Goal: Task Accomplishment & Management: Manage account settings

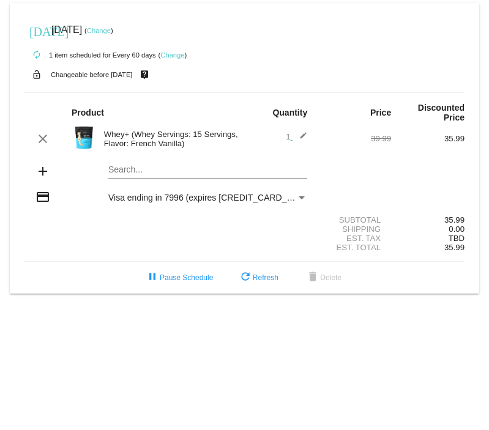
click at [304, 135] on mat-icon "edit" at bounding box center [300, 139] width 15 height 15
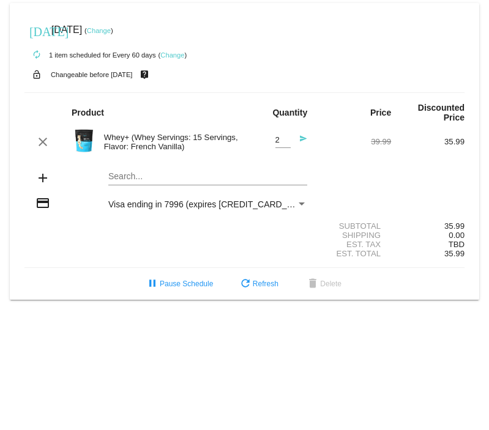
type input "2"
click at [286, 138] on input "2" at bounding box center [283, 140] width 15 height 9
click at [241, 268] on section "Subtotal 35.99 Shipping 0.00 Est. Tax TBD Est. Total 35.99" at bounding box center [244, 240] width 440 height 56
click at [304, 141] on mat-icon "send" at bounding box center [300, 142] width 15 height 15
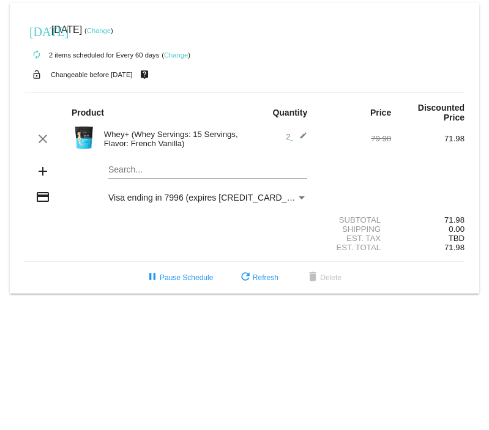
drag, startPoint x: 195, startPoint y: 145, endPoint x: 106, endPoint y: 137, distance: 89.1
click at [106, 137] on div "Whey+ (Whey Servings: 15 Servings, Flavor: French Vanilla)" at bounding box center [171, 139] width 147 height 18
copy div "Whey+ (Whey Servings: 15 Servings, Flavor: French Vanilla)"
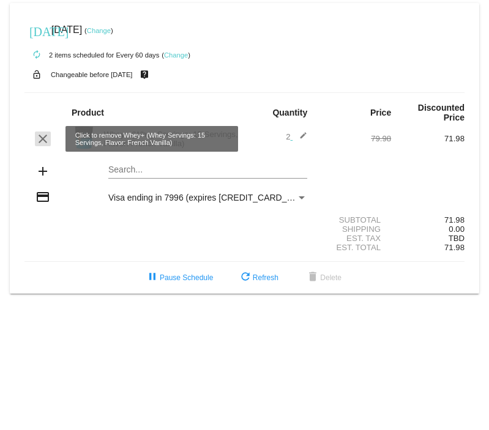
click at [39, 143] on mat-icon "clear" at bounding box center [43, 139] width 15 height 15
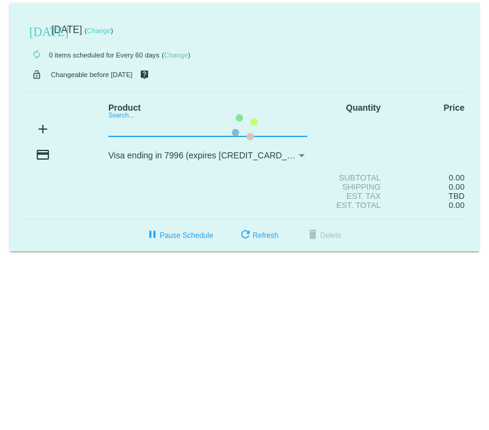
click at [130, 124] on mat-card "[DATE] [DATE] ( Change ) autorenew 0 items scheduled for Every 60 days ( Change…" at bounding box center [245, 127] width 470 height 249
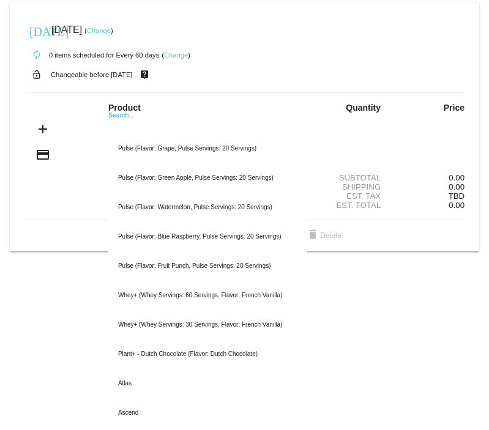
type input "w"
paste input "Whey+ (Whey Servings: 15 Servings, Flavor: French Vanilla)"
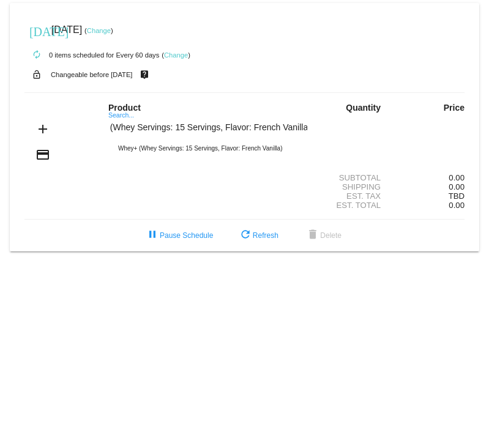
drag, startPoint x: 225, startPoint y: 131, endPoint x: 174, endPoint y: 132, distance: 50.8
click at [174, 132] on input "Whey+ (Whey Servings: 15 Servings, Flavor: French Vanilla)" at bounding box center [207, 128] width 199 height 10
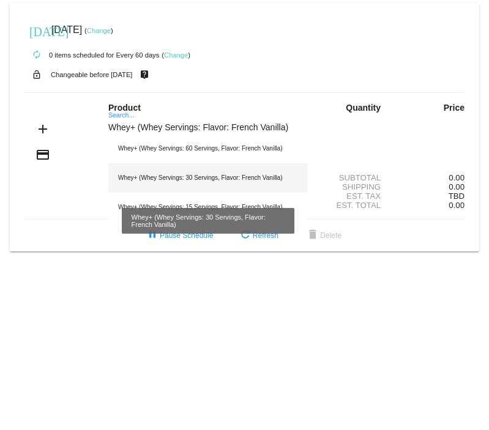
type input "Whey+ (Whey Servings: Flavor: French Vanilla)"
click at [160, 176] on div "Whey+ (Whey Servings: 30 Servings, Flavor: French Vanilla)" at bounding box center [207, 177] width 199 height 29
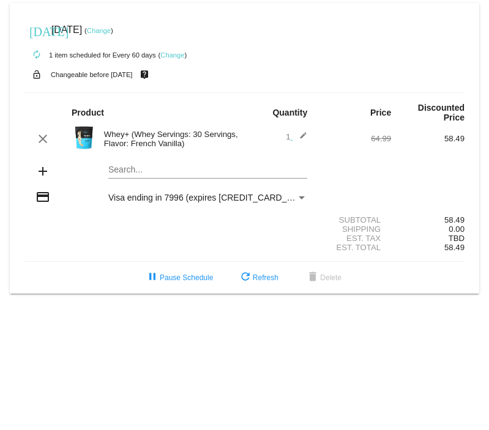
click at [179, 54] on link "Change" at bounding box center [172, 54] width 24 height 7
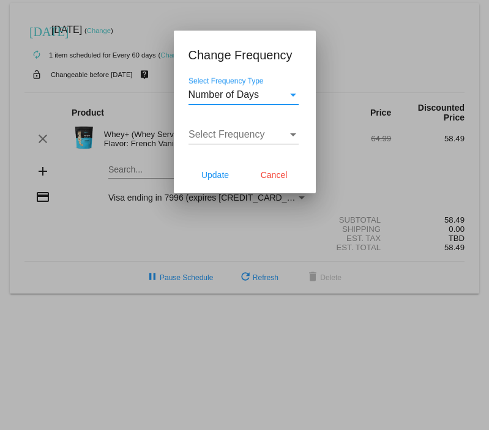
click at [273, 95] on div "Number of Days" at bounding box center [238, 94] width 99 height 11
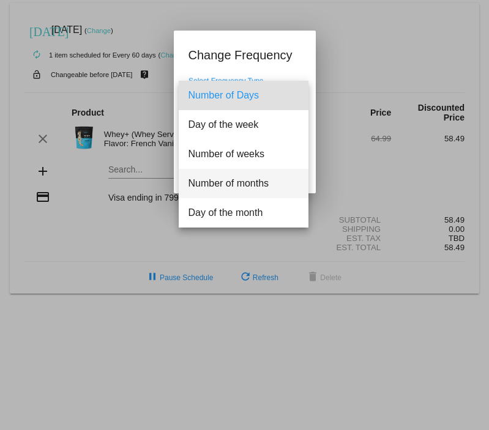
click at [262, 180] on span "Number of months" at bounding box center [244, 183] width 110 height 29
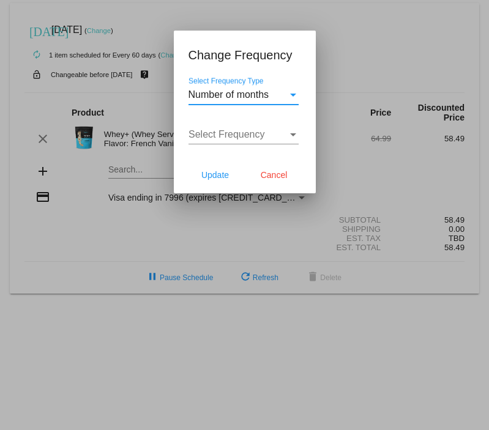
click at [249, 133] on span "Select Frequency" at bounding box center [227, 134] width 77 height 10
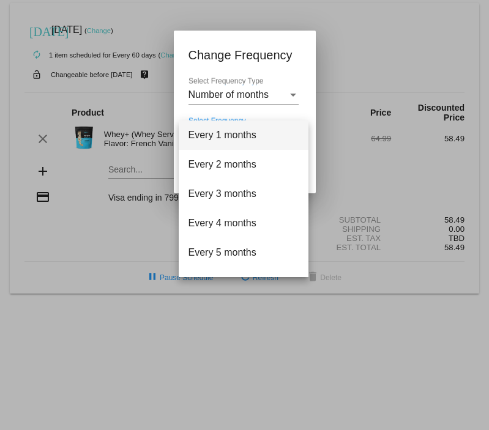
click at [230, 134] on span "Every 1 months" at bounding box center [244, 135] width 110 height 29
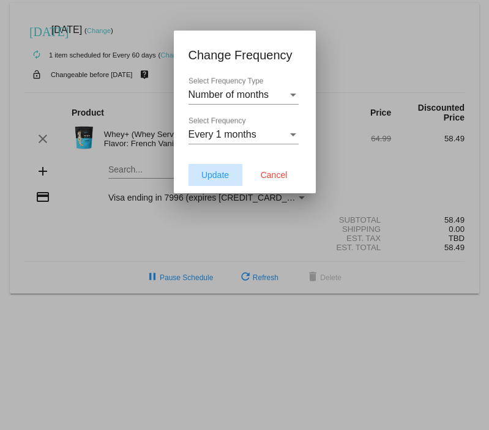
click at [214, 173] on span "Update" at bounding box center [215, 175] width 28 height 10
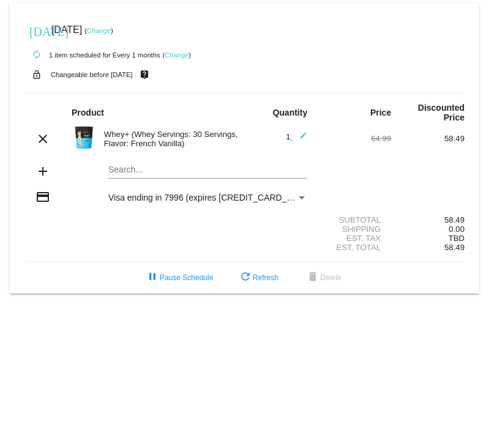
click at [111, 32] on link "Change" at bounding box center [99, 30] width 24 height 7
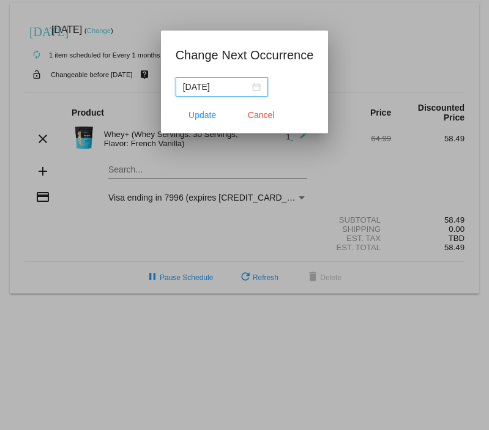
click at [249, 88] on div "[DATE]" at bounding box center [222, 86] width 78 height 13
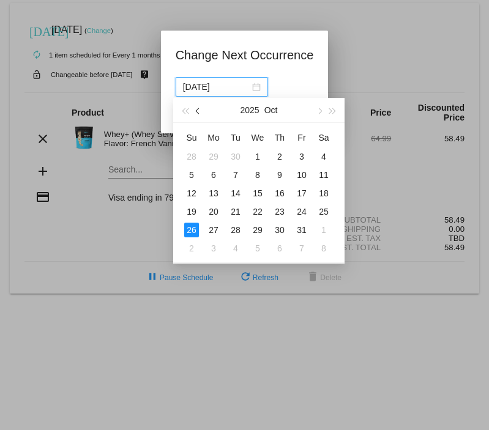
click at [198, 110] on span "button" at bounding box center [199, 111] width 6 height 6
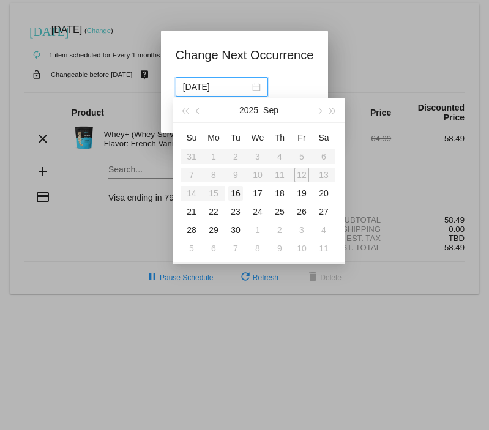
click at [239, 195] on div "16" at bounding box center [235, 193] width 15 height 15
type input "[DATE]"
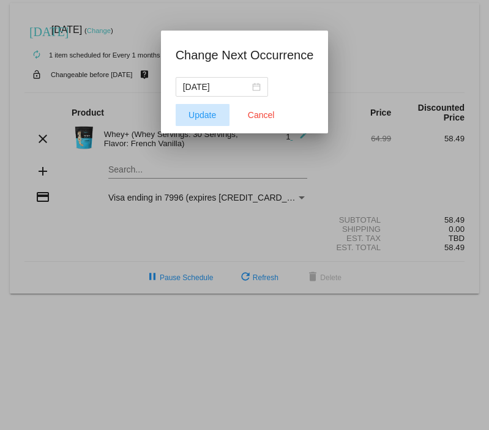
click at [205, 118] on span "Update" at bounding box center [203, 115] width 28 height 10
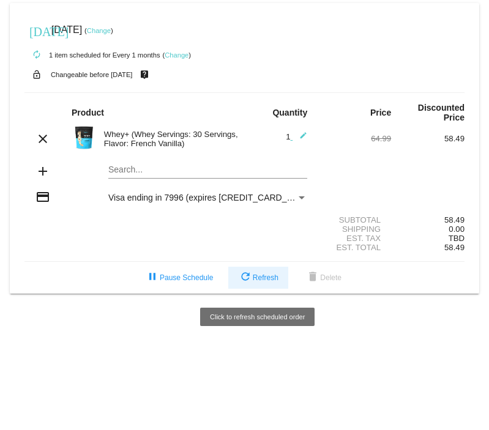
click at [282, 283] on button "refresh Refresh" at bounding box center [258, 278] width 60 height 22
